Goal: Transaction & Acquisition: Obtain resource

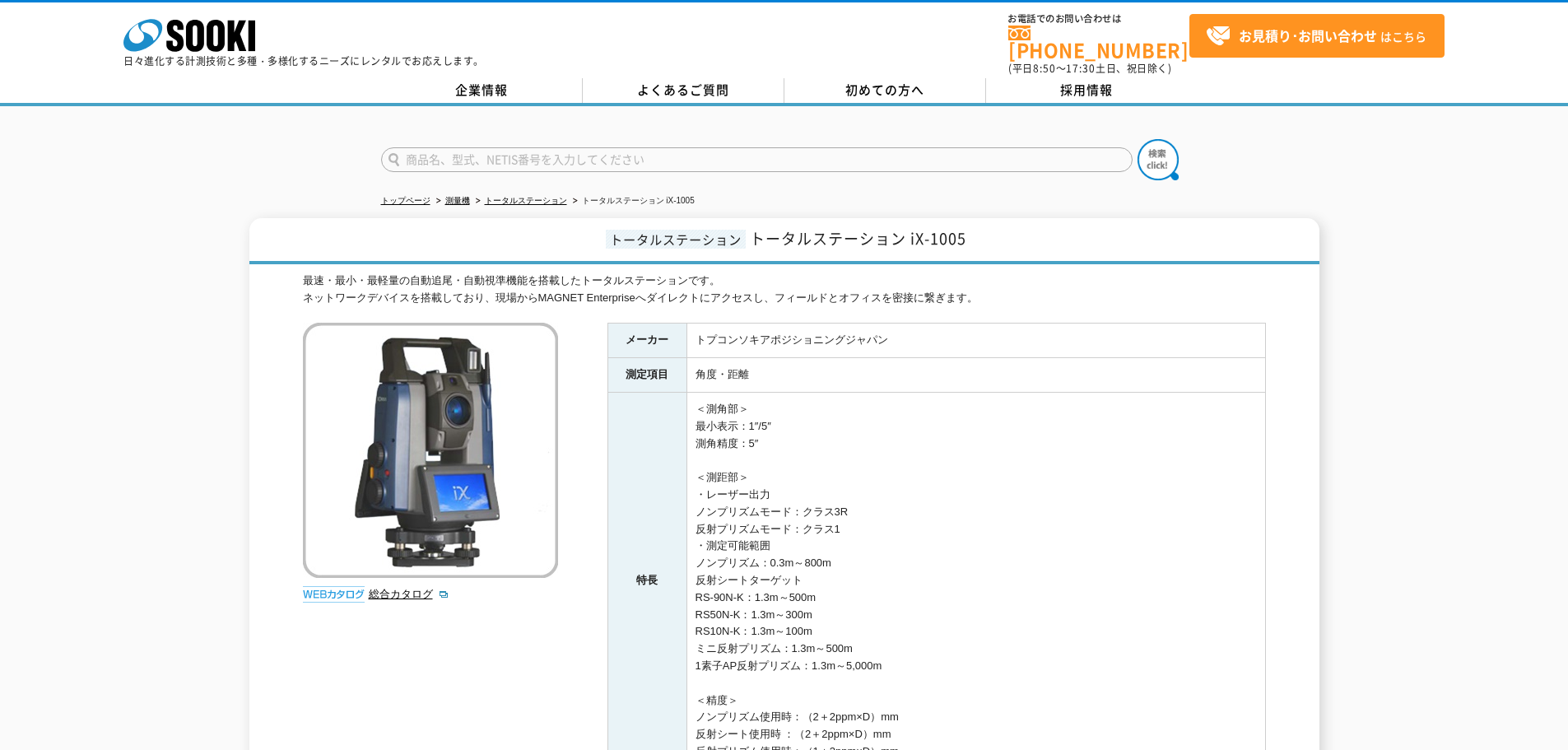
scroll to position [305, 0]
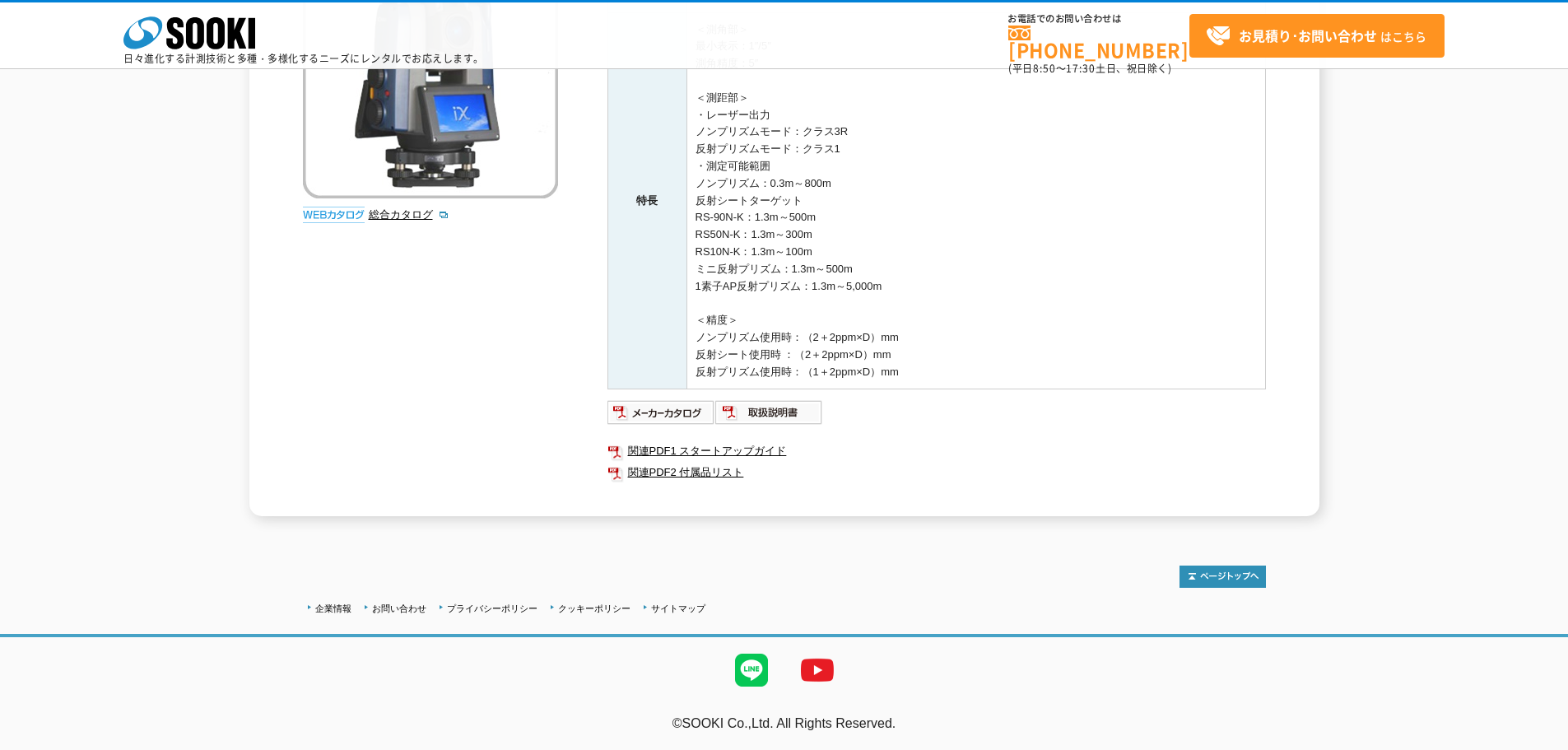
drag, startPoint x: 576, startPoint y: 482, endPoint x: 448, endPoint y: 468, distance: 128.8
click at [448, 468] on div "最速・最小・最軽量の自動追尾・自動視準機能を搭載したトータルステーションです。 ネットワークデバイスを搭載しており、現場からMAGNET Enterprise…" at bounding box center [784, 204] width 963 height 624
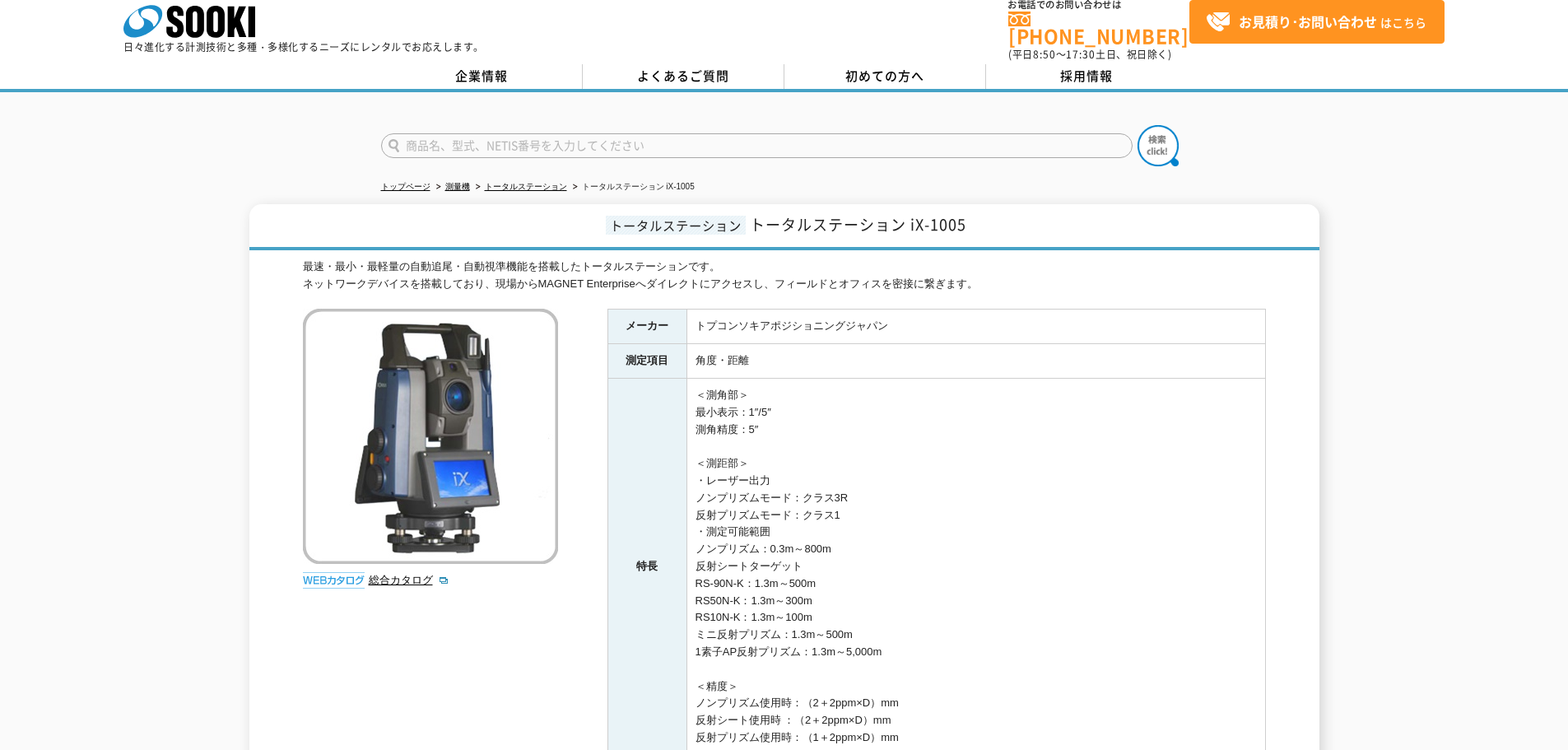
scroll to position [0, 0]
